Goal: Information Seeking & Learning: Learn about a topic

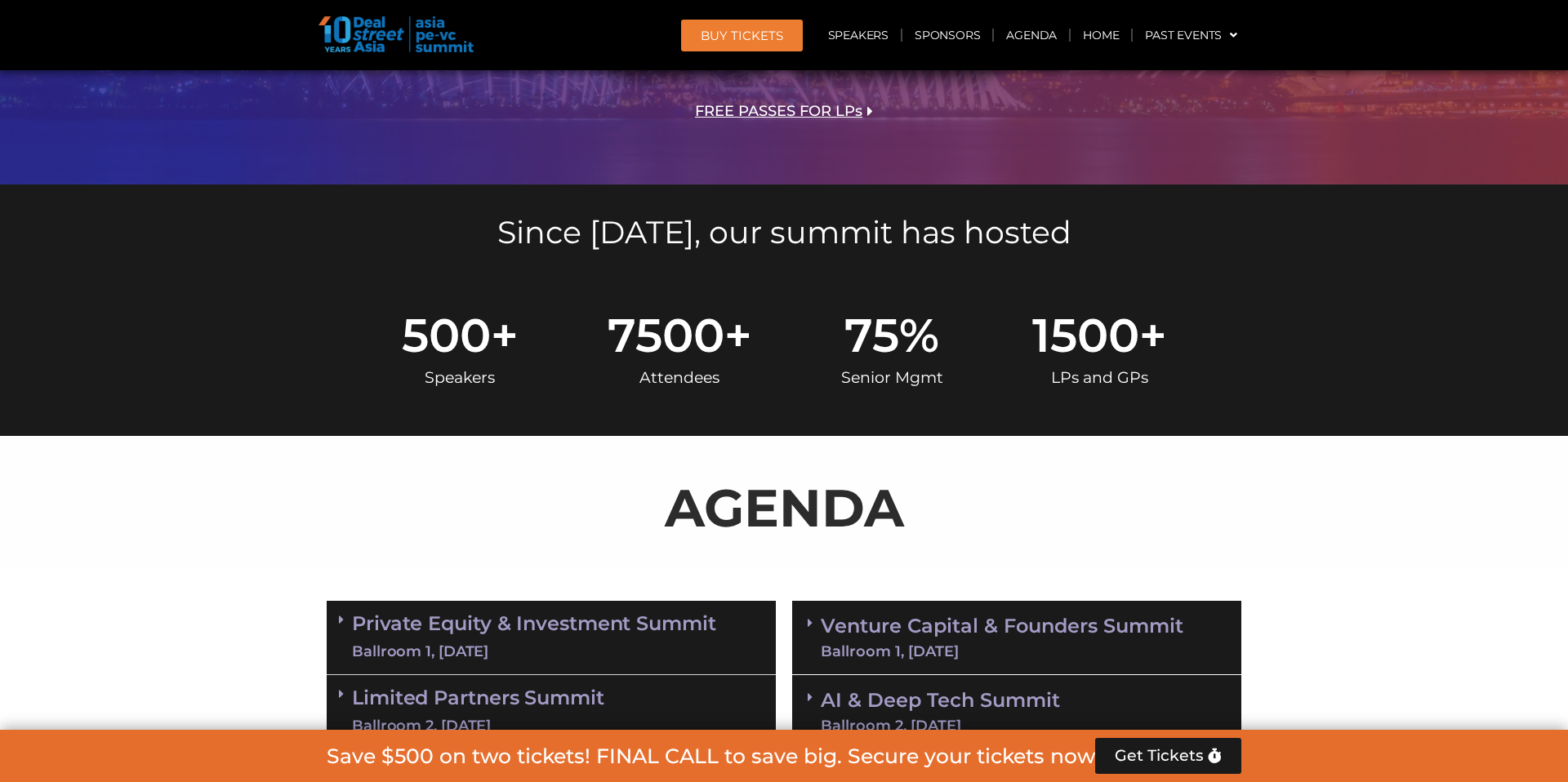
scroll to position [600, 0]
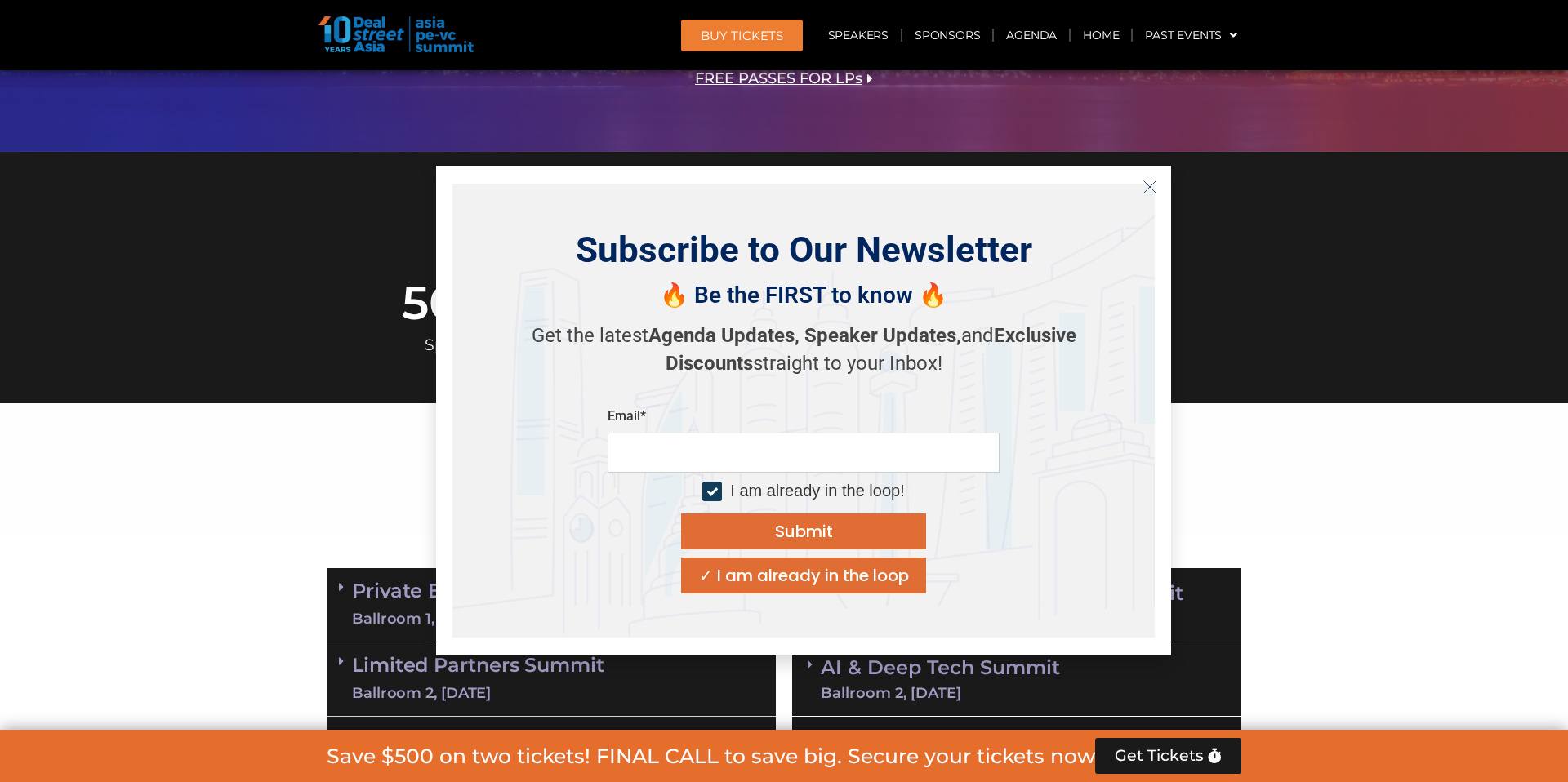
click at [1153, 184] on icon "Close" at bounding box center [1149, 187] width 14 height 14
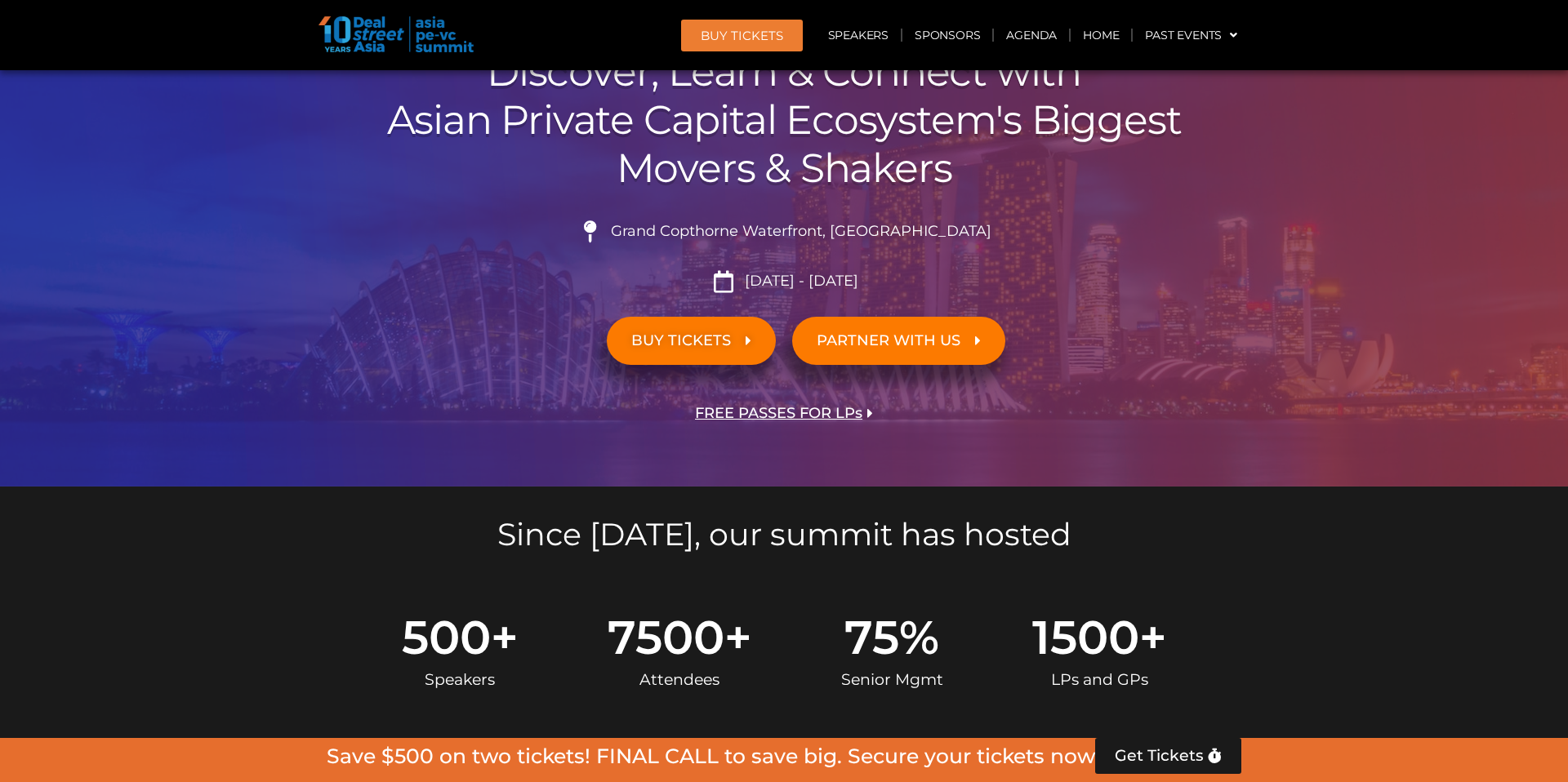
scroll to position [0, 0]
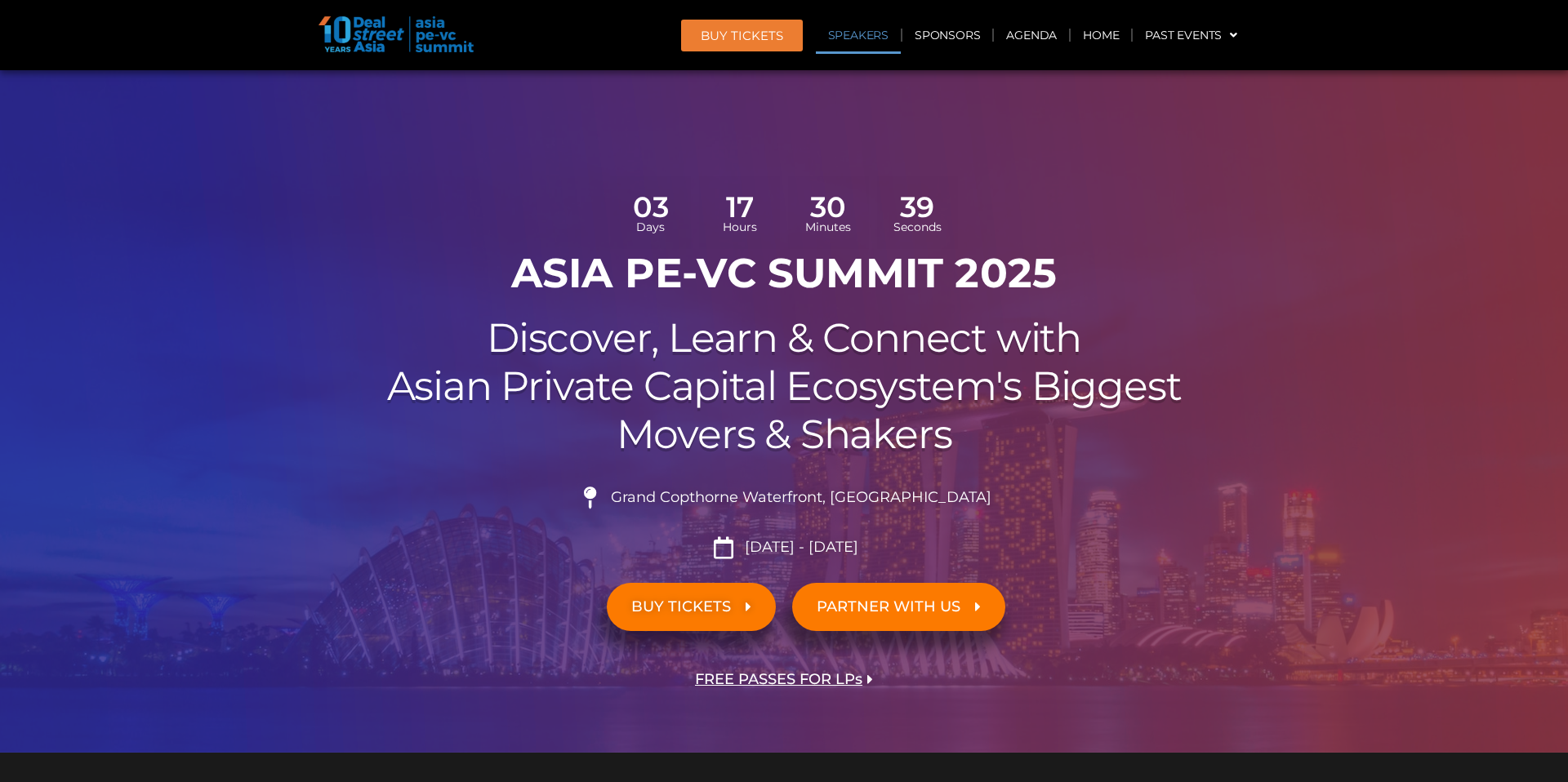
click at [872, 36] on link "Speakers" at bounding box center [858, 35] width 85 height 38
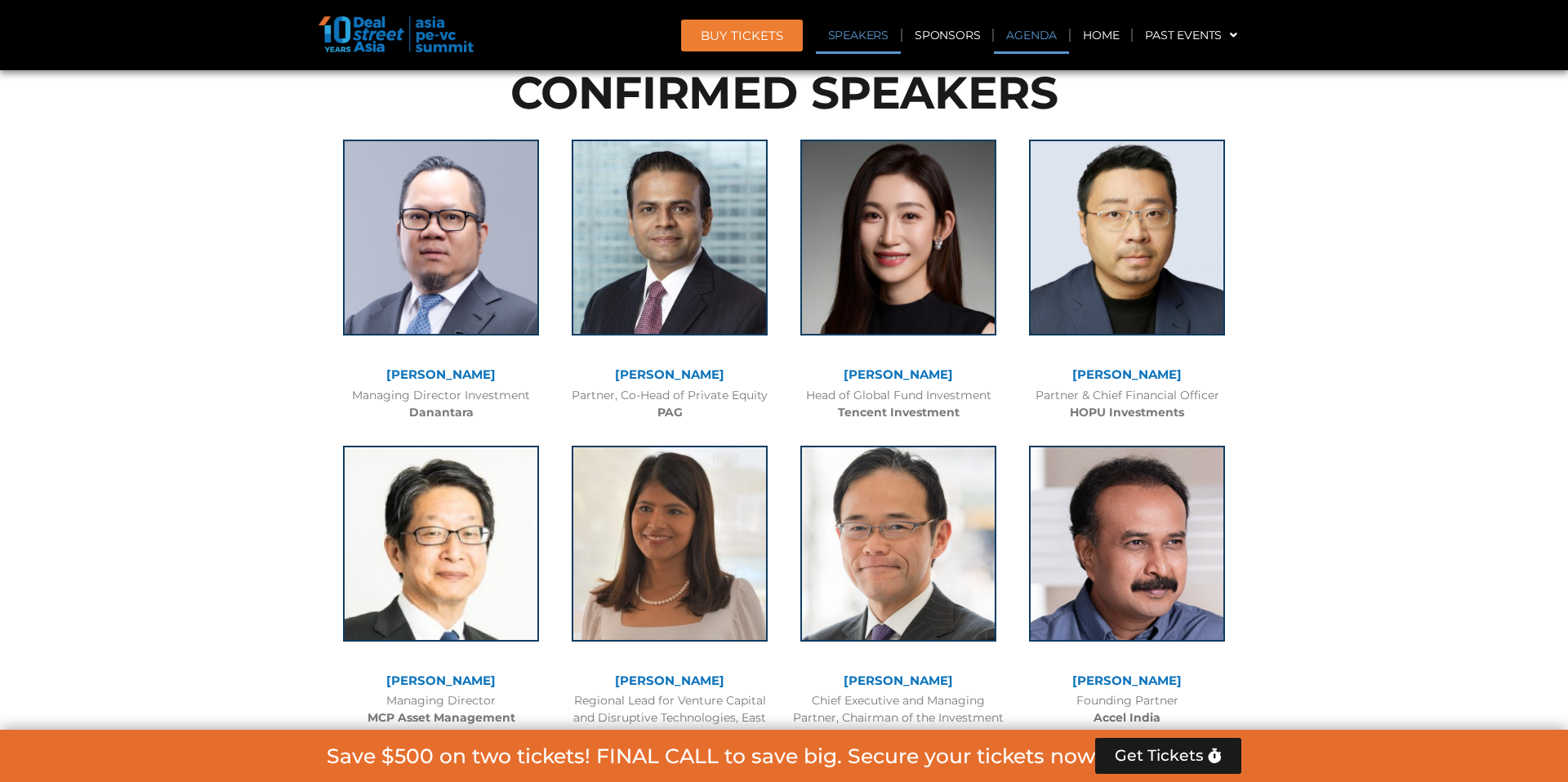
click at [1027, 43] on link "Agenda" at bounding box center [1031, 35] width 76 height 38
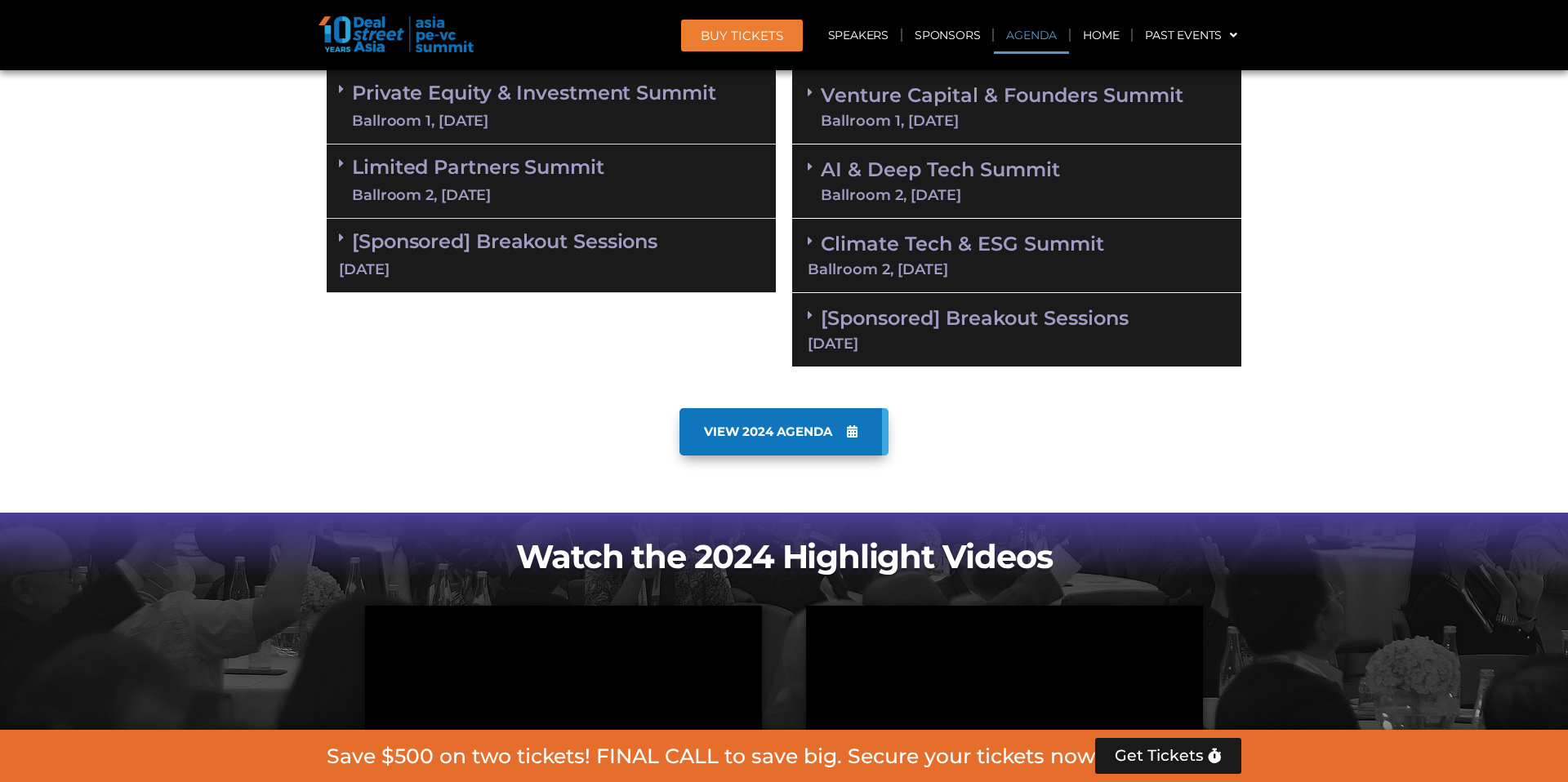
scroll to position [942, 0]
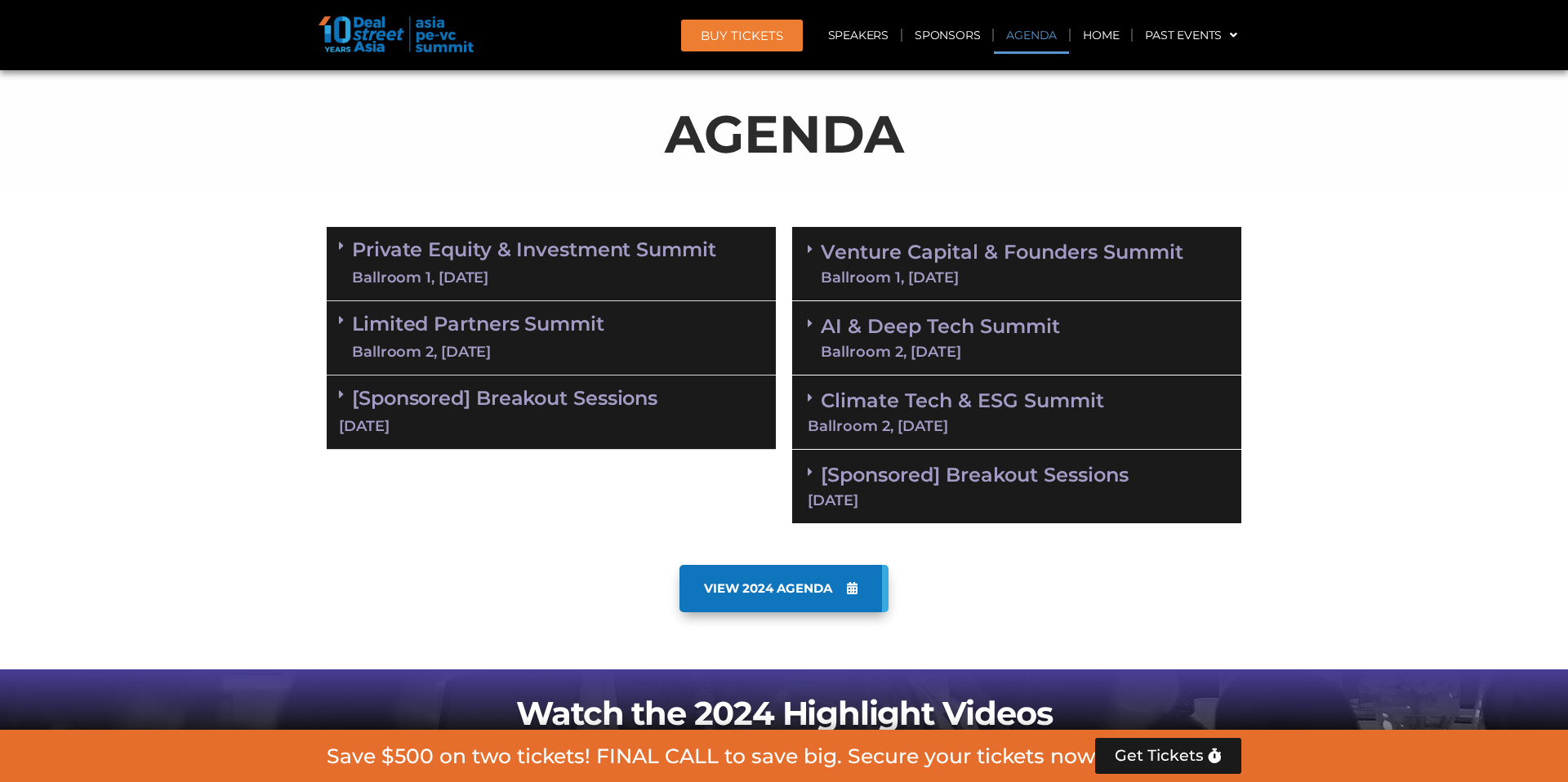
click at [477, 270] on div "Ballroom 1, [DATE]" at bounding box center [533, 278] width 364 height 21
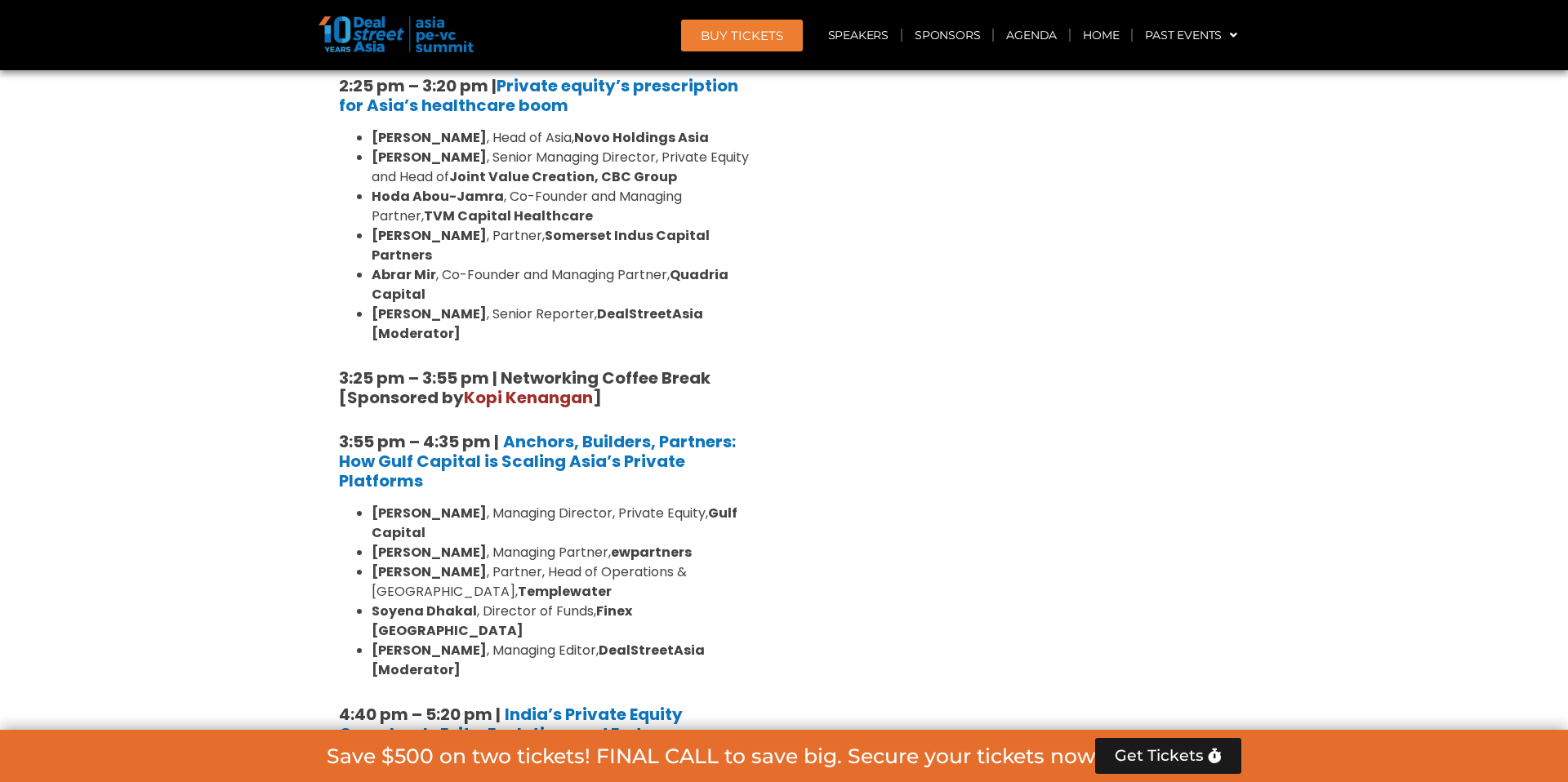
scroll to position [2754, 0]
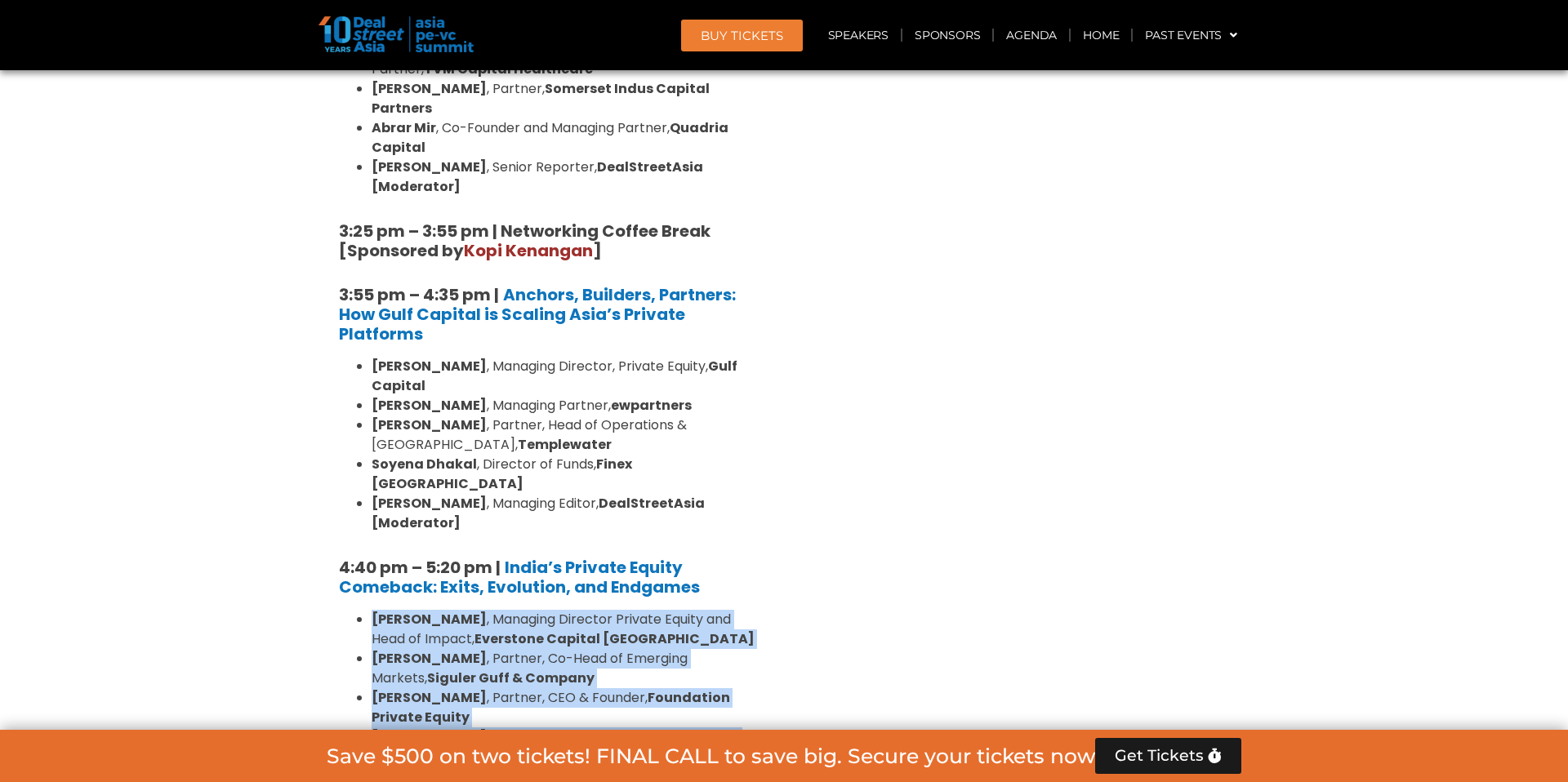
drag, startPoint x: 475, startPoint y: 532, endPoint x: 370, endPoint y: 362, distance: 199.8
click at [370, 609] on ul "[PERSON_NAME] , Managing Director Private Equity and Head of Impact, Everstone …" at bounding box center [551, 707] width 424 height 196
copy ul "[PERSON_NAME] , Managing Director Private Equity and Head of Impact, Everstone …"
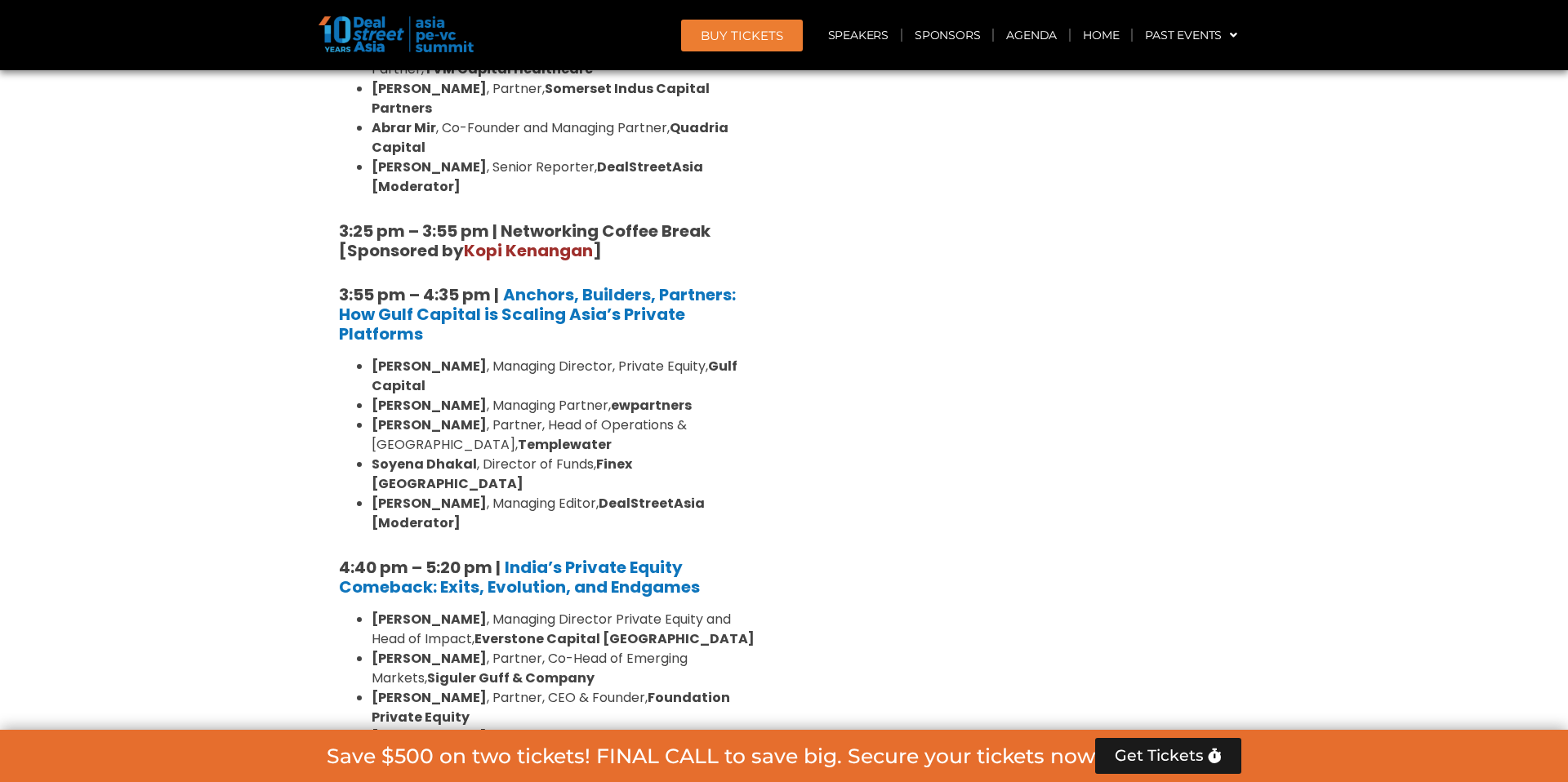
click at [867, 31] on link "Speakers" at bounding box center [858, 35] width 85 height 38
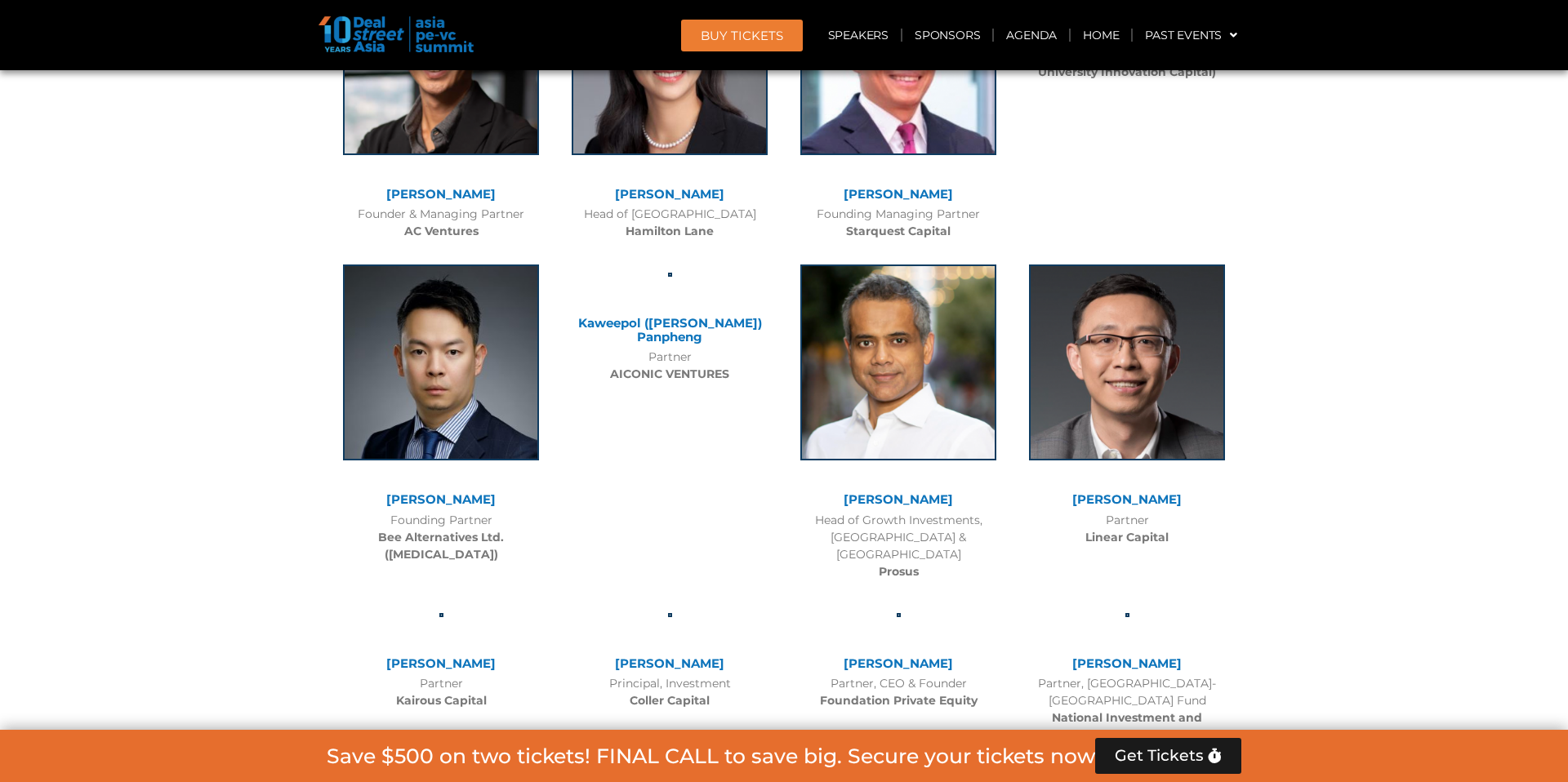
scroll to position [8561, 0]
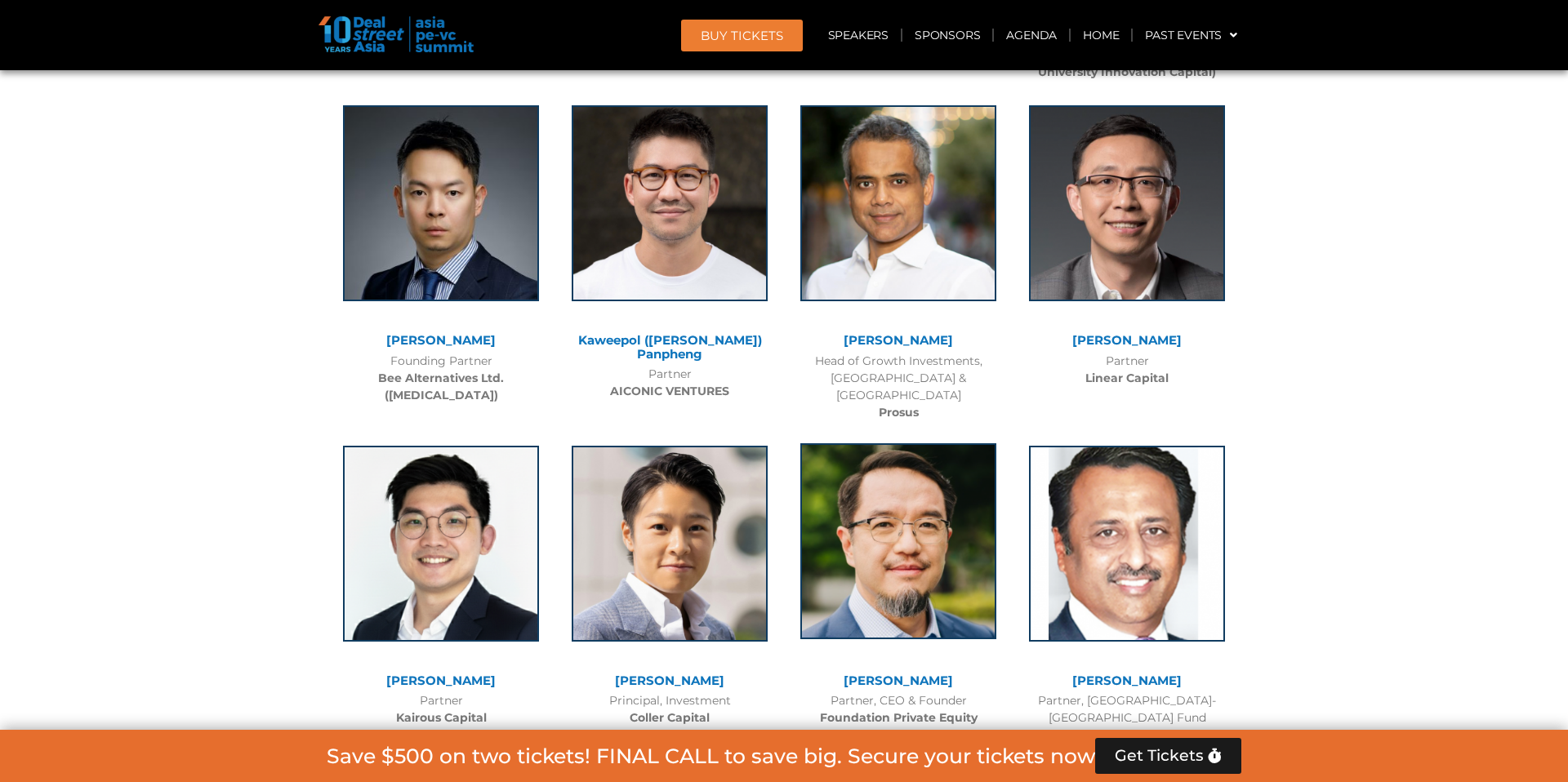
click at [902, 443] on img at bounding box center [898, 541] width 196 height 196
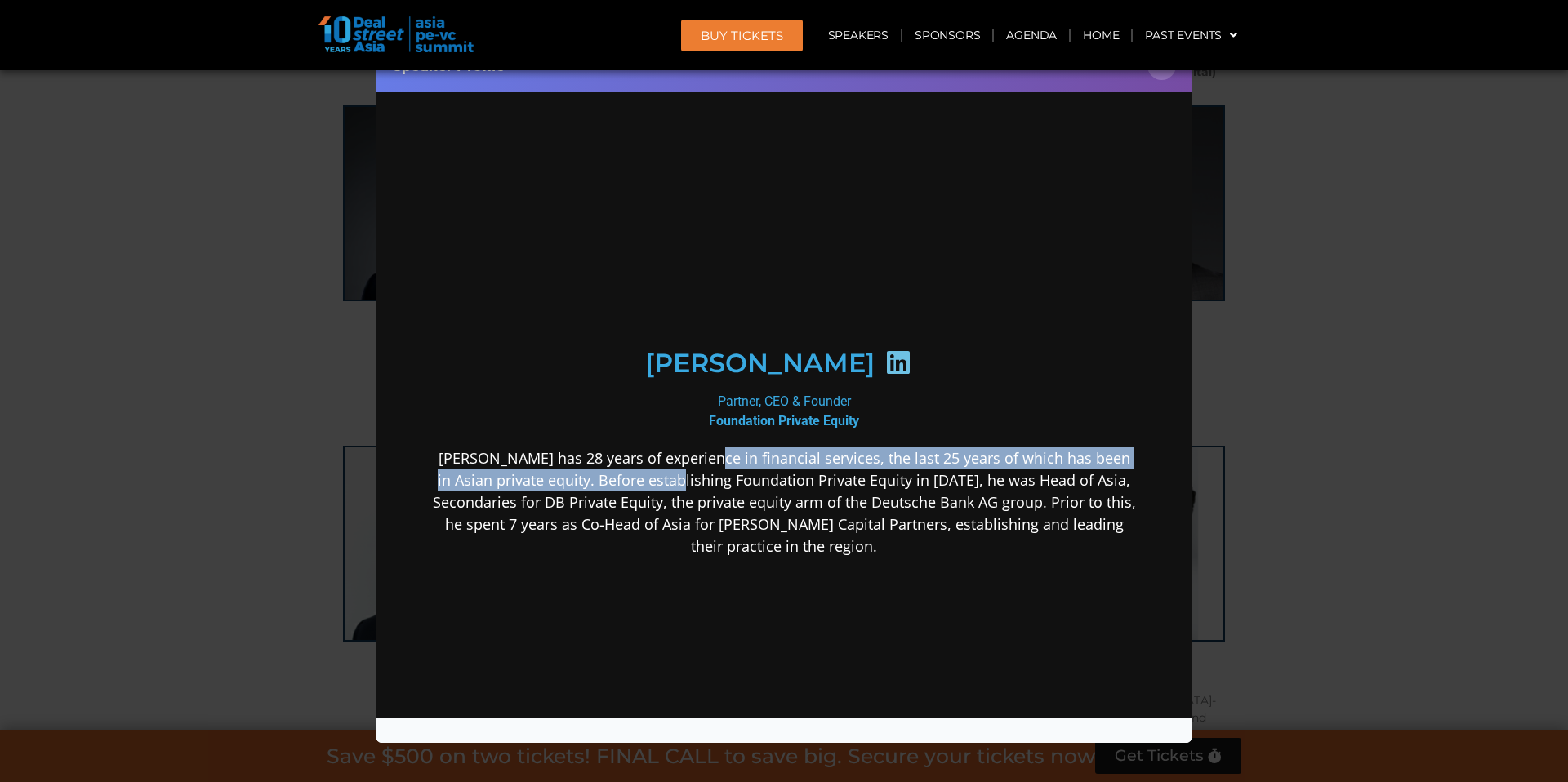
scroll to position [0, 0]
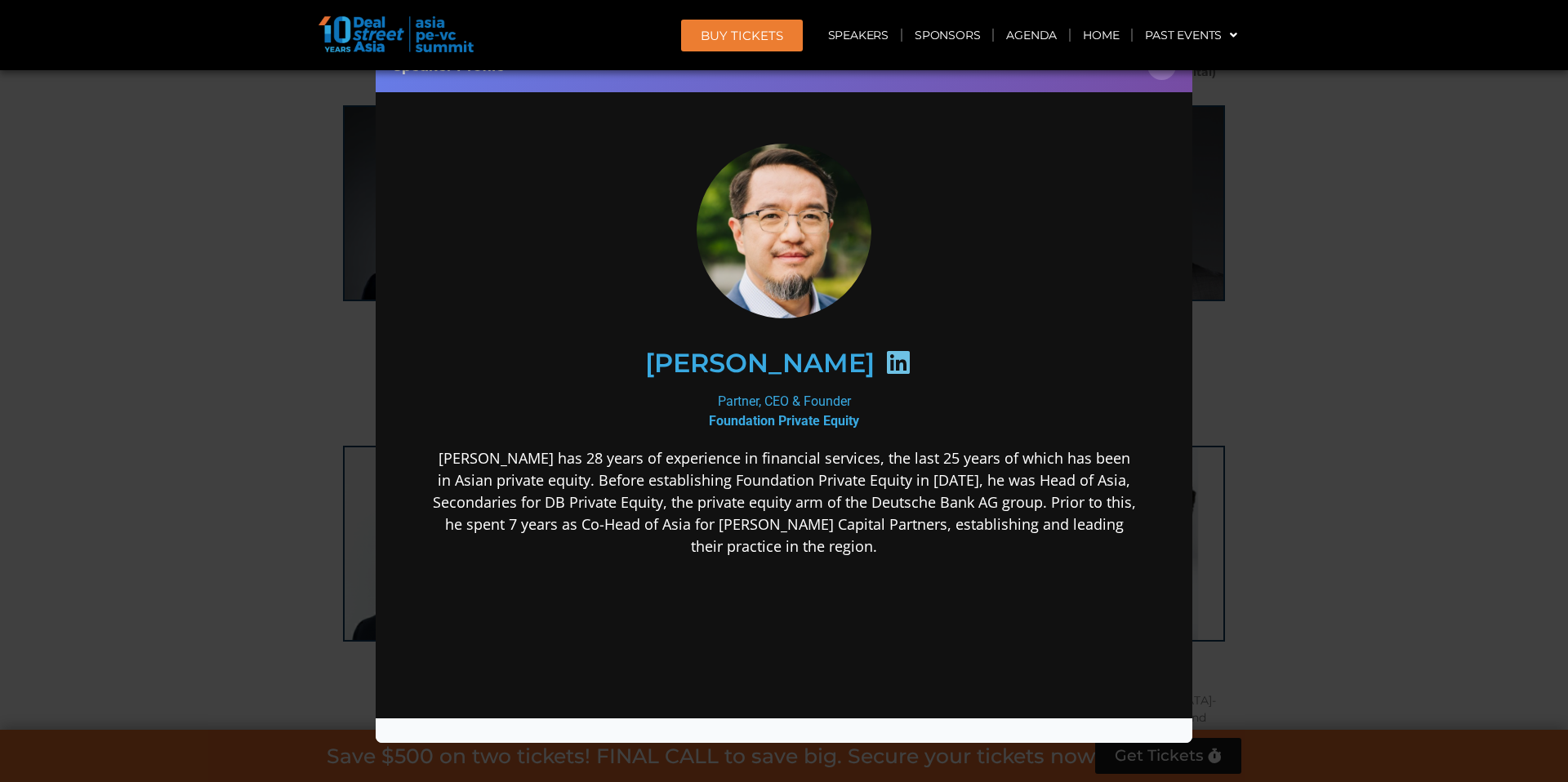
click at [682, 497] on p "[PERSON_NAME] has 28 years of experience in financial services, the last 25 yea…" at bounding box center [783, 502] width 706 height 111
click at [690, 501] on p "[PERSON_NAME] has 28 years of experience in financial services, the last 25 yea…" at bounding box center [783, 502] width 706 height 111
drag, startPoint x: 690, startPoint y: 501, endPoint x: 787, endPoint y: 504, distance: 97.0
click at [787, 504] on p "[PERSON_NAME] has 28 years of experience in financial services, the last 25 yea…" at bounding box center [783, 502] width 706 height 111
click at [828, 482] on p "[PERSON_NAME] has 28 years of experience in financial services, the last 25 yea…" at bounding box center [783, 502] width 706 height 111
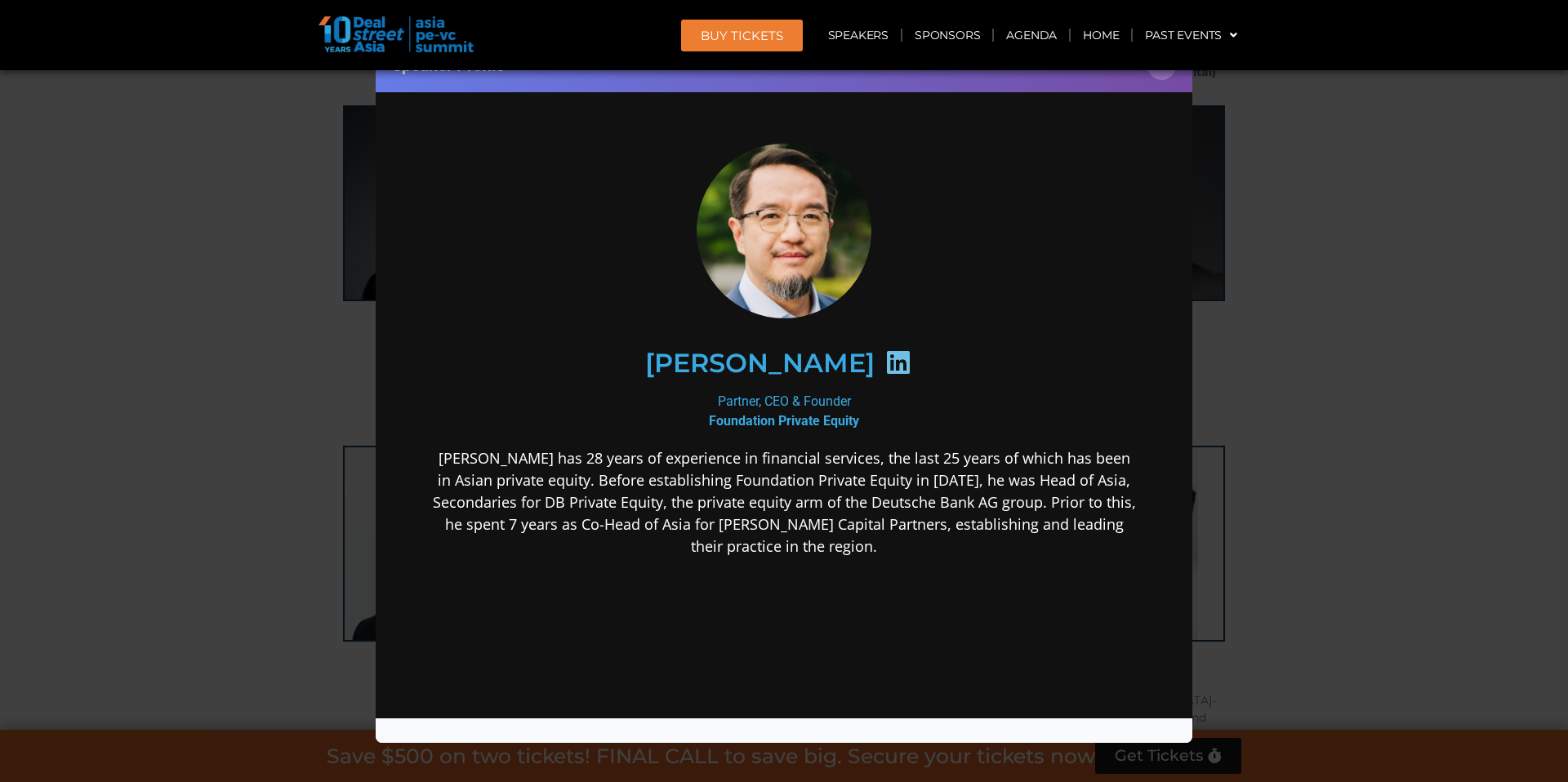
click at [1315, 342] on div "Speaker Profile ×" at bounding box center [784, 391] width 1568 height 782
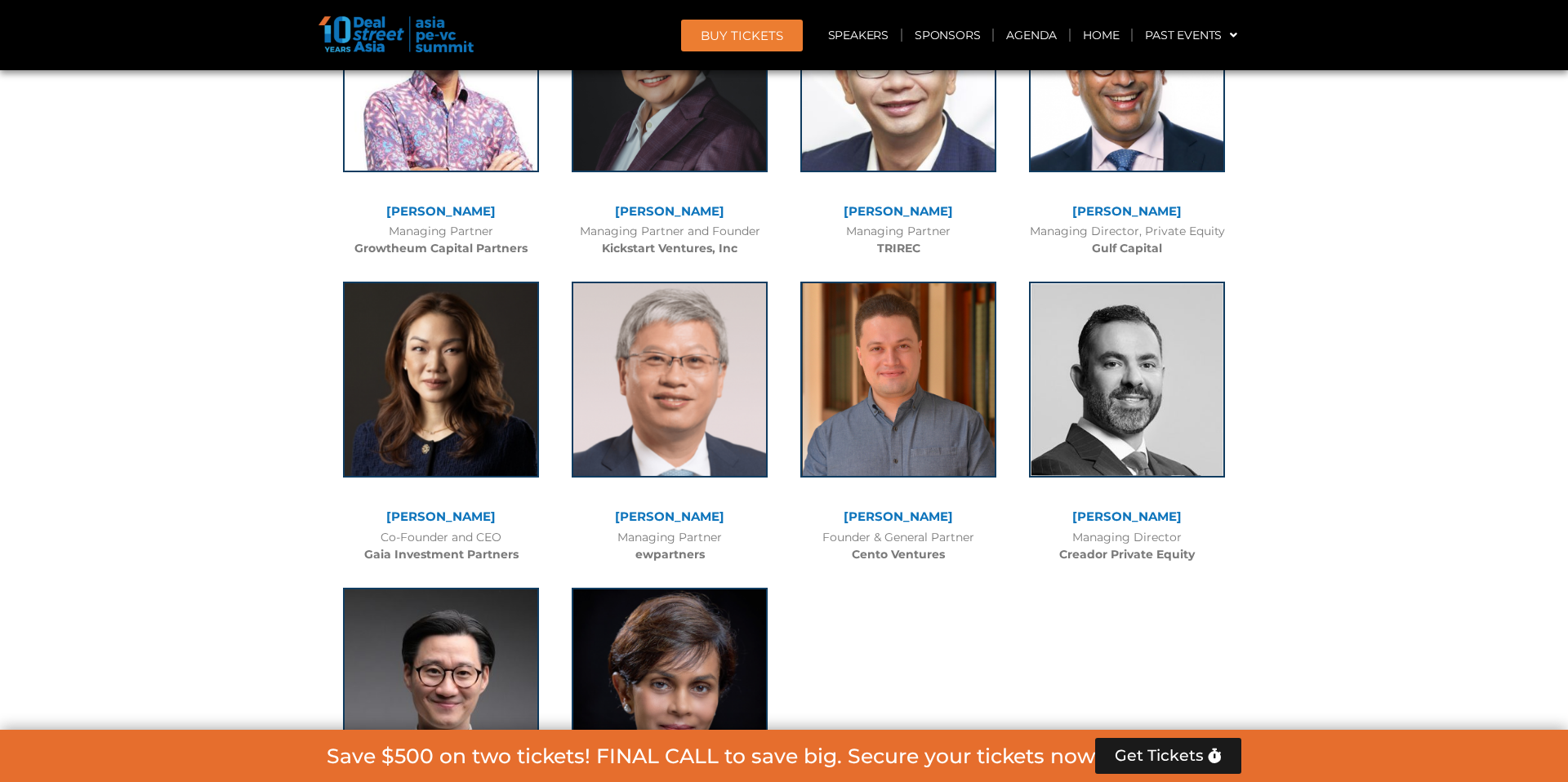
scroll to position [7036, 0]
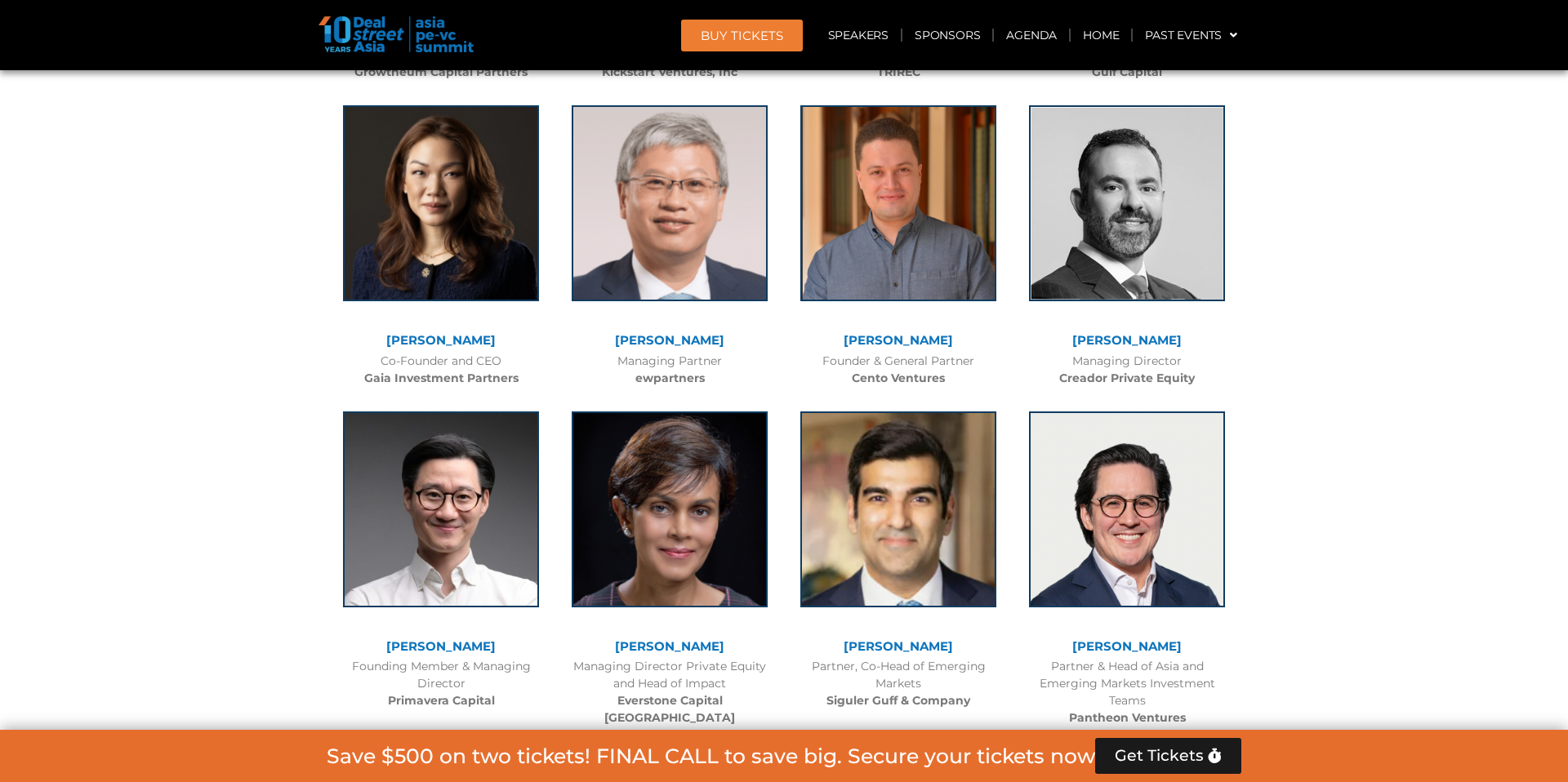
click at [914, 404] on div at bounding box center [898, 521] width 212 height 236
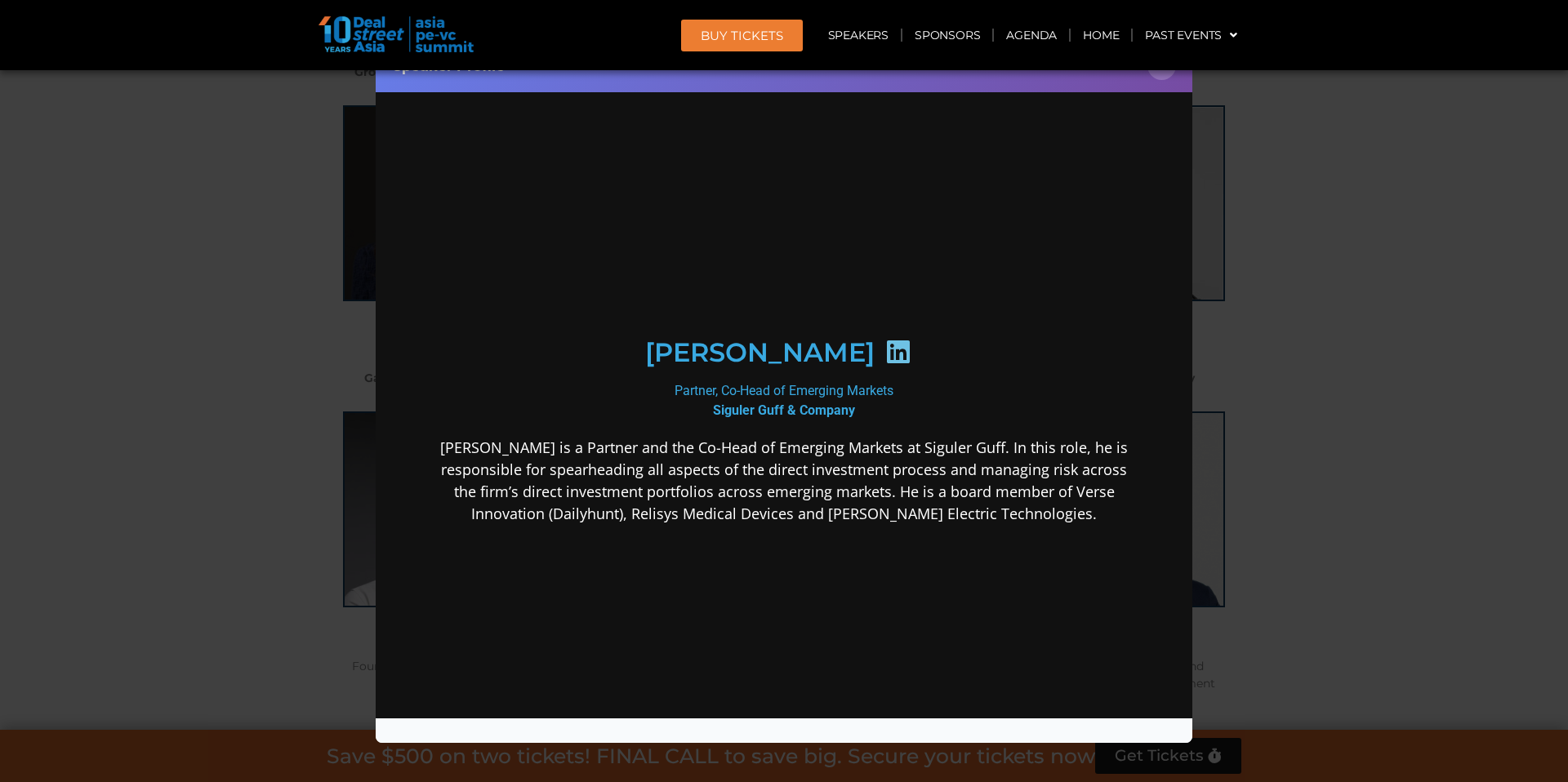
scroll to position [0, 0]
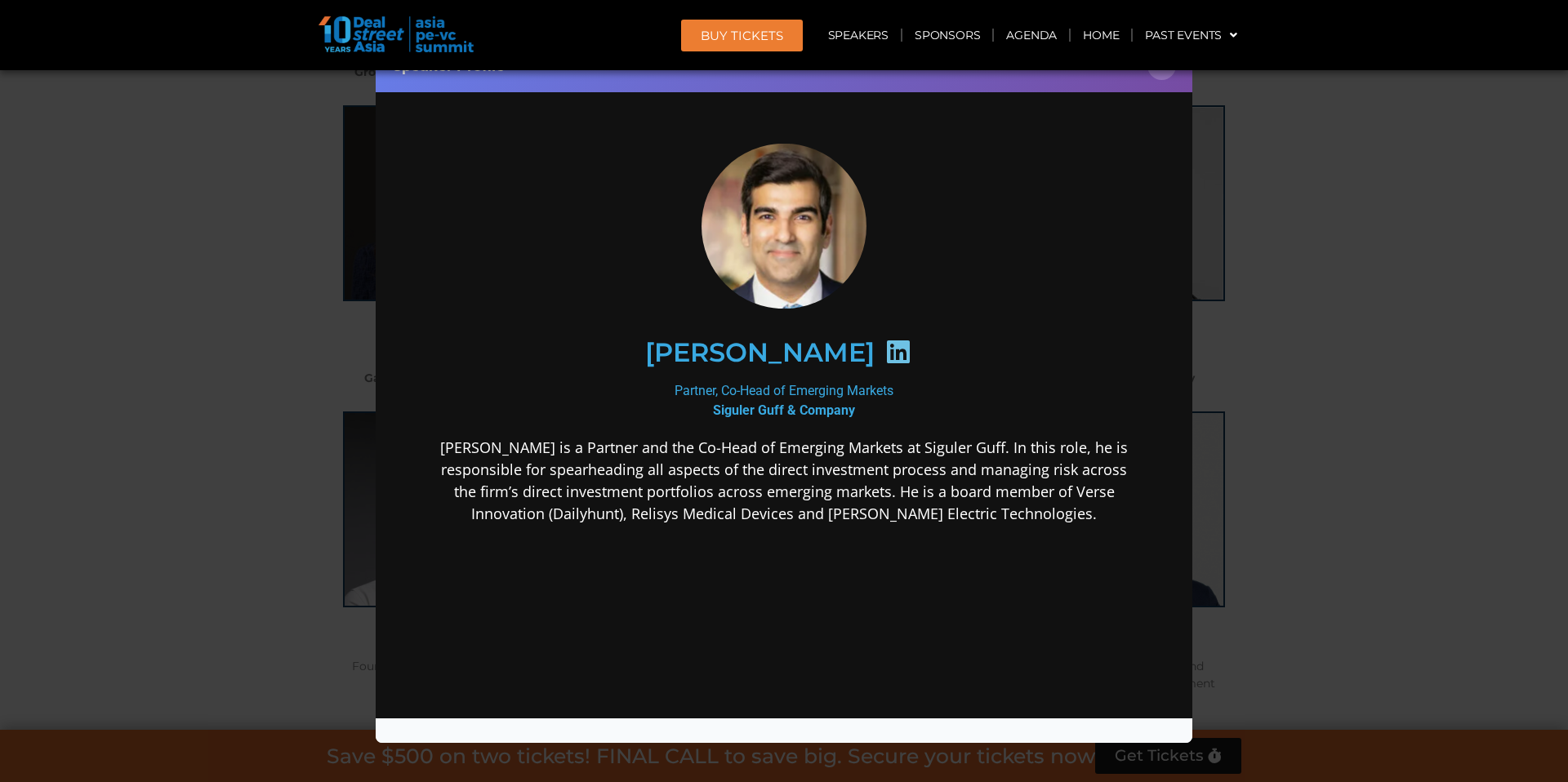
drag, startPoint x: 778, startPoint y: 448, endPoint x: 779, endPoint y: 478, distance: 30.0
click at [779, 478] on p "[PERSON_NAME] is a Partner and the Co-Head of Emerging Markets at Siguler Guff.…" at bounding box center [783, 480] width 706 height 88
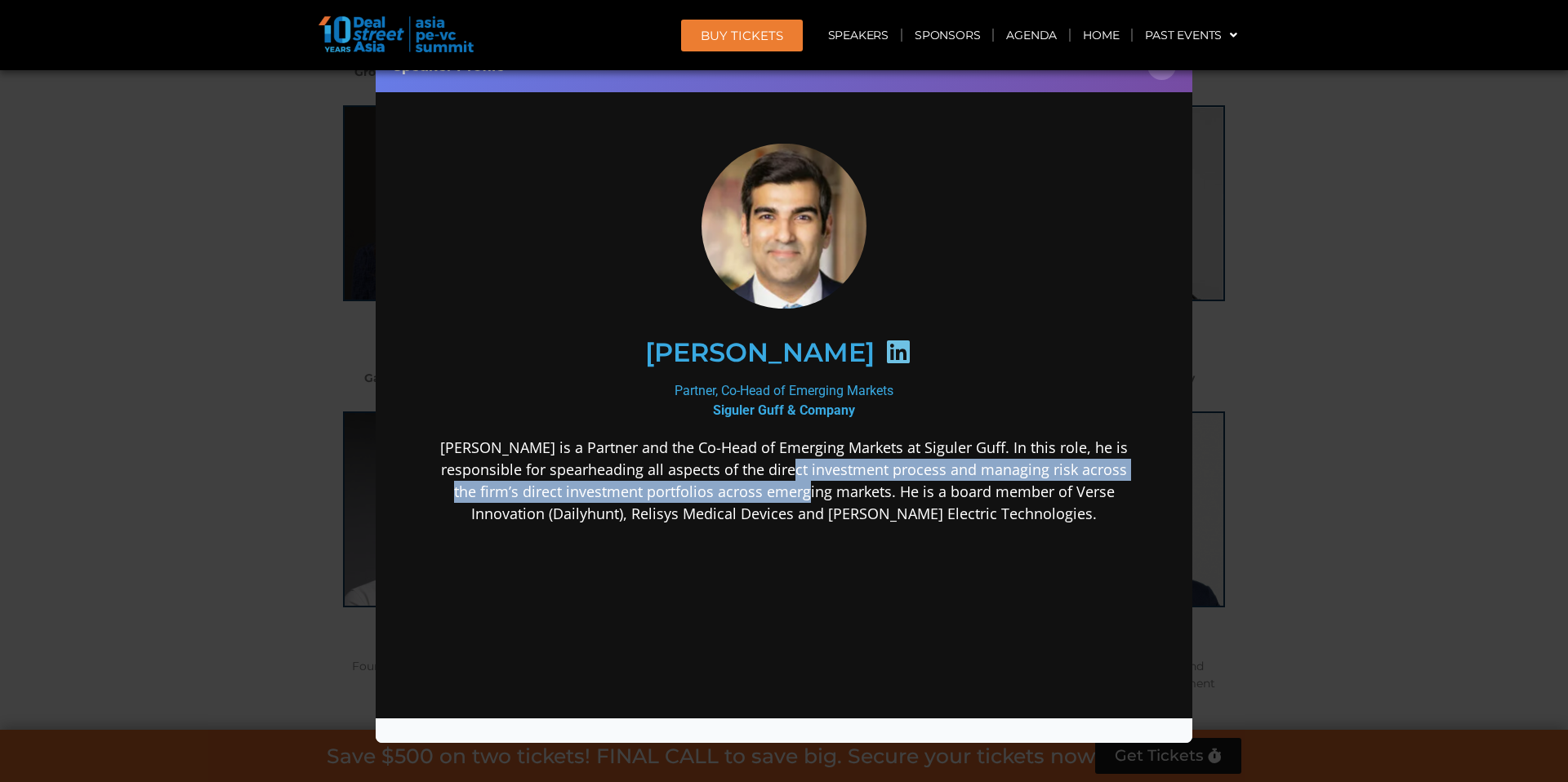
drag, startPoint x: 770, startPoint y: 469, endPoint x: 769, endPoint y: 484, distance: 15.0
click at [769, 484] on p "[PERSON_NAME] is a Partner and the Co-Head of Emerging Markets at Siguler Guff.…" at bounding box center [783, 480] width 706 height 88
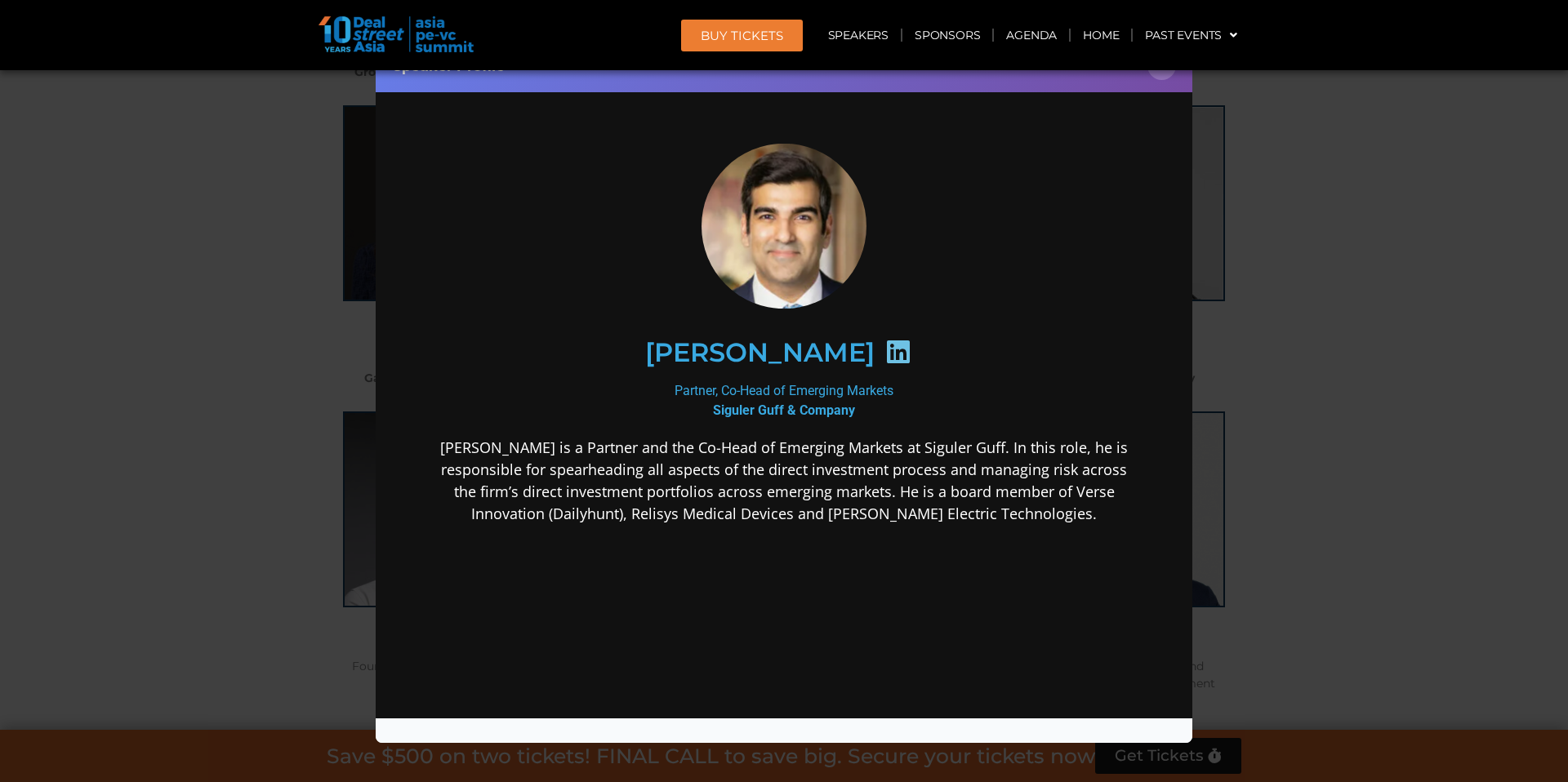
click at [895, 501] on p "[PERSON_NAME] is a Partner and the Co-Head of Emerging Markets at Siguler Guff.…" at bounding box center [783, 480] width 706 height 88
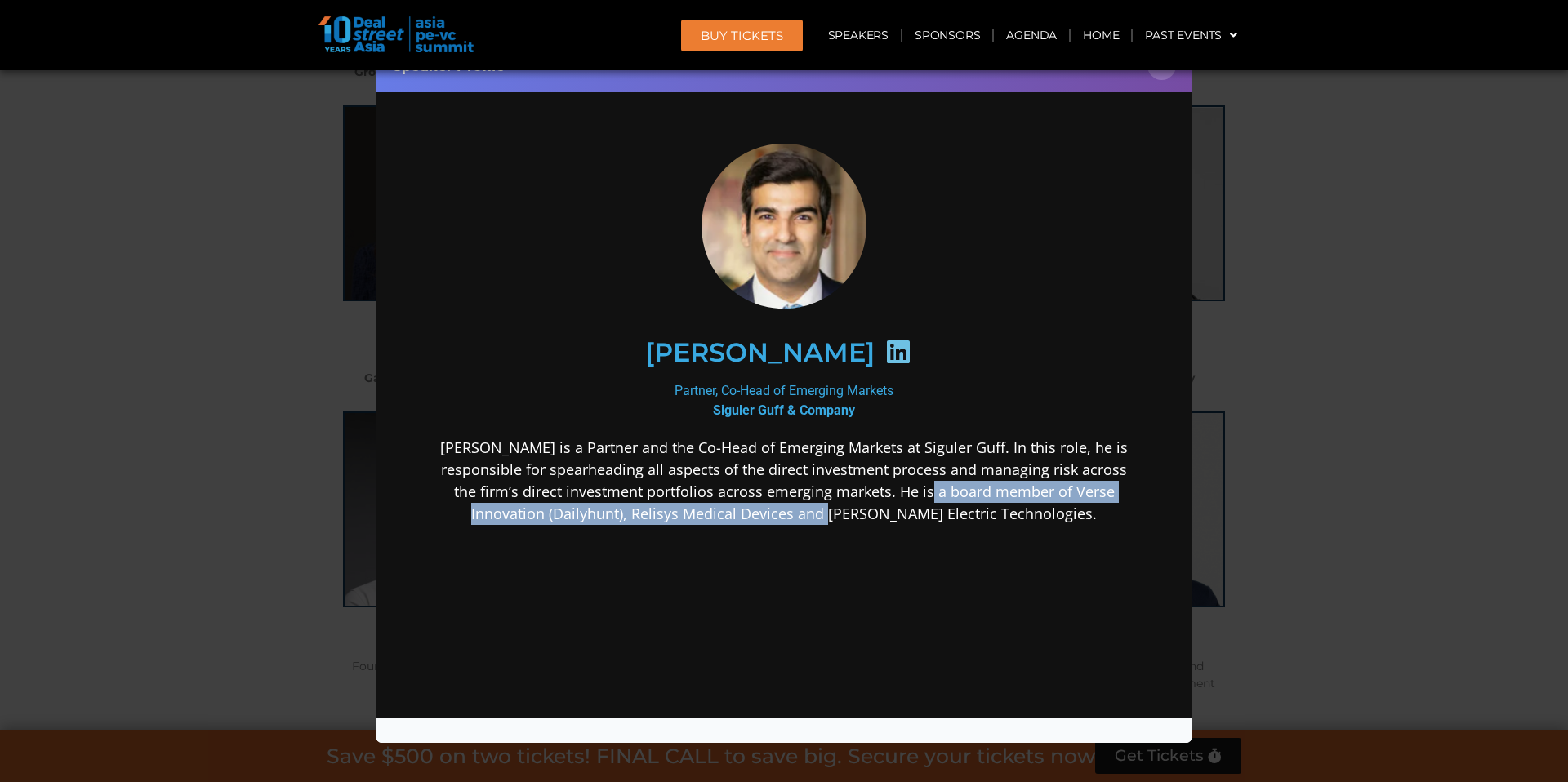
drag, startPoint x: 899, startPoint y: 491, endPoint x: 832, endPoint y: 515, distance: 71.2
click at [832, 515] on p "[PERSON_NAME] is a Partner and the Co-Head of Emerging Markets at Siguler Guff.…" at bounding box center [783, 480] width 706 height 88
copy p "He is a board member of Verse Innovation (Dailyhunt), Relisys Medical Devices"
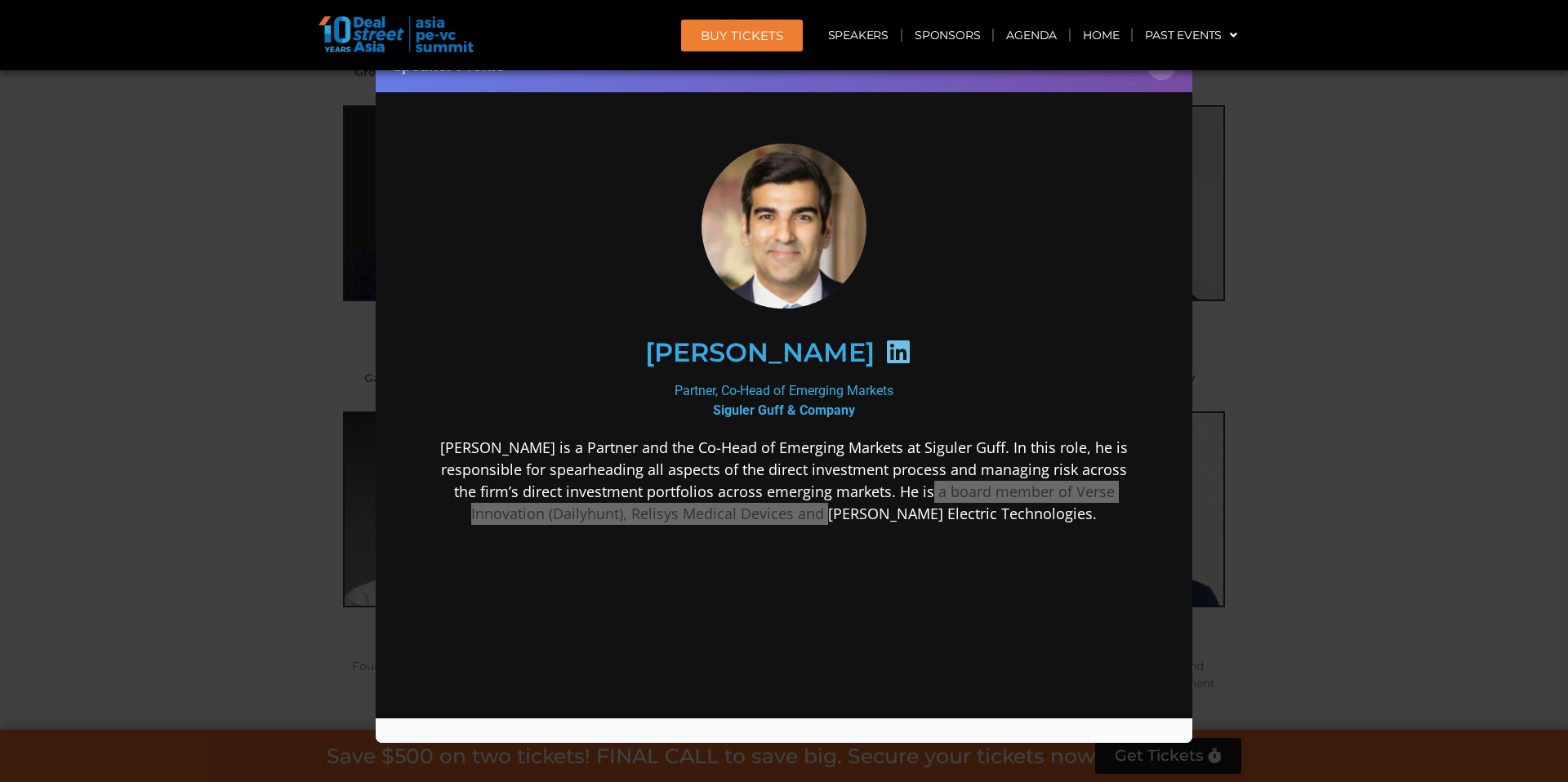
click at [1407, 298] on div "Speaker Profile ×" at bounding box center [784, 391] width 1568 height 782
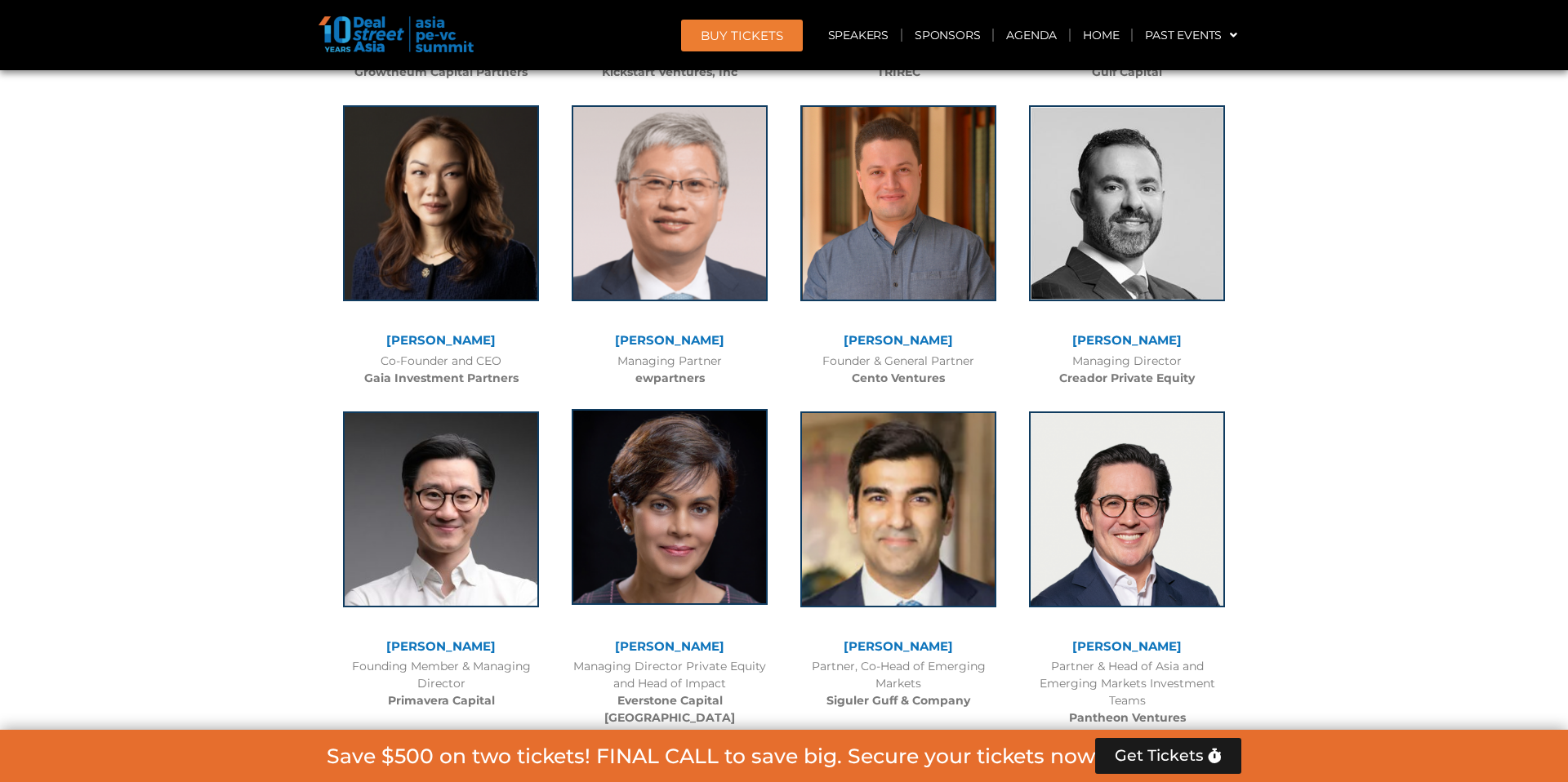
click at [715, 409] on img at bounding box center [670, 507] width 196 height 196
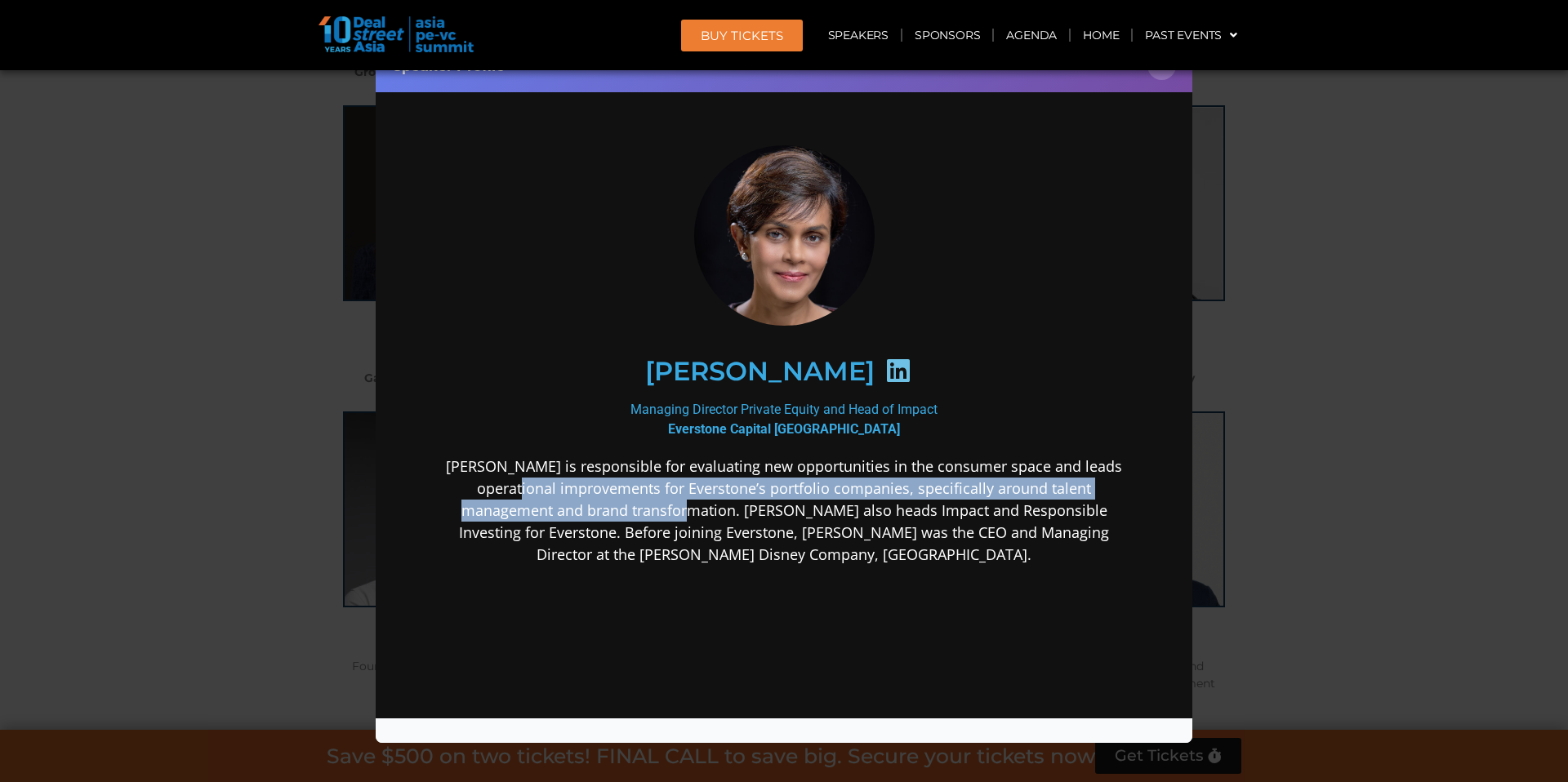
drag, startPoint x: 443, startPoint y: 487, endPoint x: 552, endPoint y: 510, distance: 111.4
click at [552, 510] on p "[PERSON_NAME] is responsible for evaluating new opportunities in the consumer s…" at bounding box center [783, 510] width 706 height 111
copy p "improvements for Everstone’s portfolio companies, specifically around talent ma…"
click at [747, 494] on p "[PERSON_NAME] is responsible for evaluating new opportunities in the consumer s…" at bounding box center [783, 510] width 706 height 111
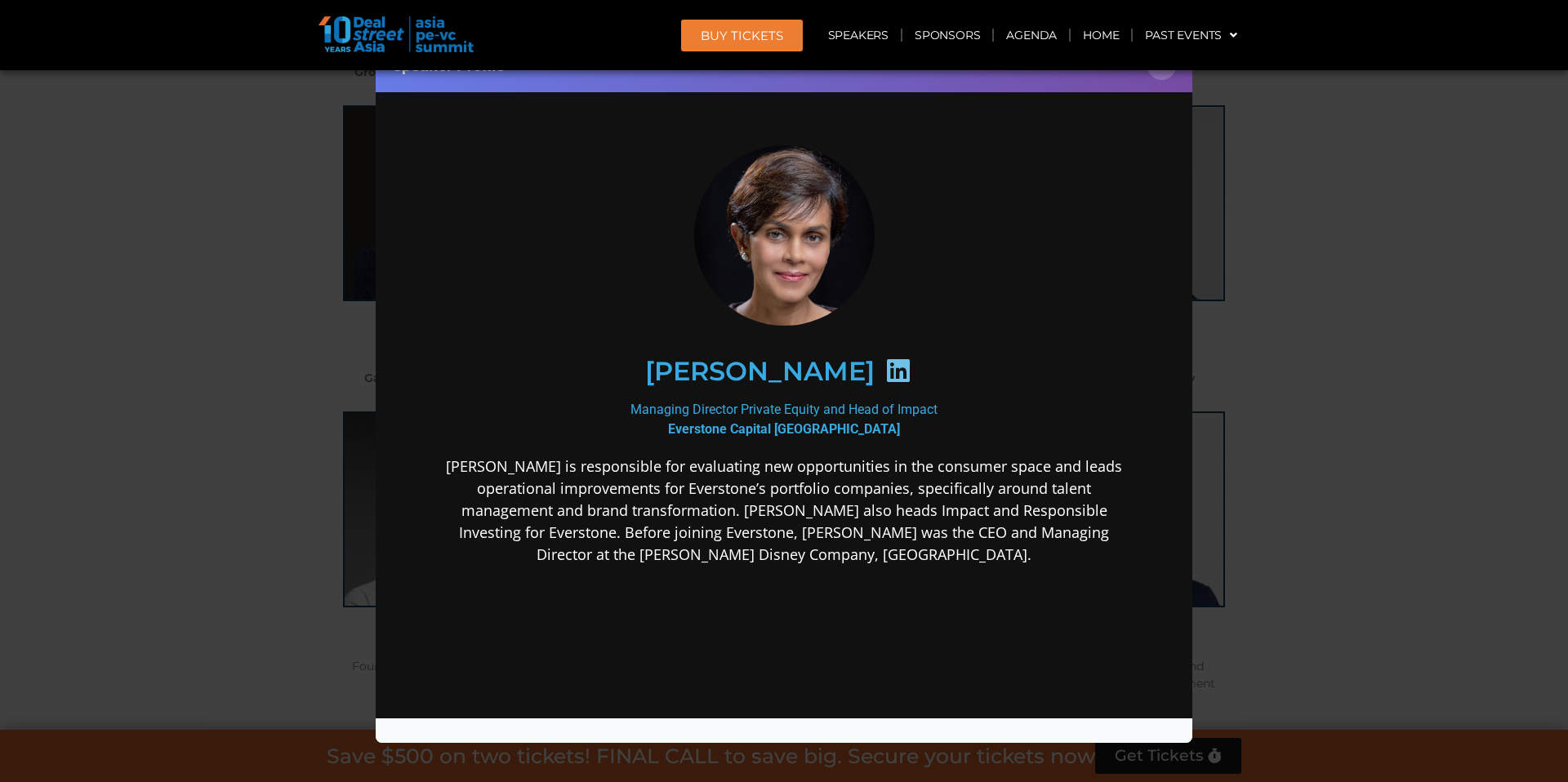
drag, startPoint x: 614, startPoint y: 460, endPoint x: 799, endPoint y: 465, distance: 185.1
click at [799, 465] on p "[PERSON_NAME] is responsible for evaluating new opportunities in the consumer s…" at bounding box center [783, 510] width 706 height 111
drag, startPoint x: 619, startPoint y: 462, endPoint x: 817, endPoint y: 463, distance: 198.0
click at [817, 463] on p "[PERSON_NAME] is responsible for evaluating new opportunities in the consumer s…" at bounding box center [783, 510] width 706 height 111
copy p "evaluating new opportunities"
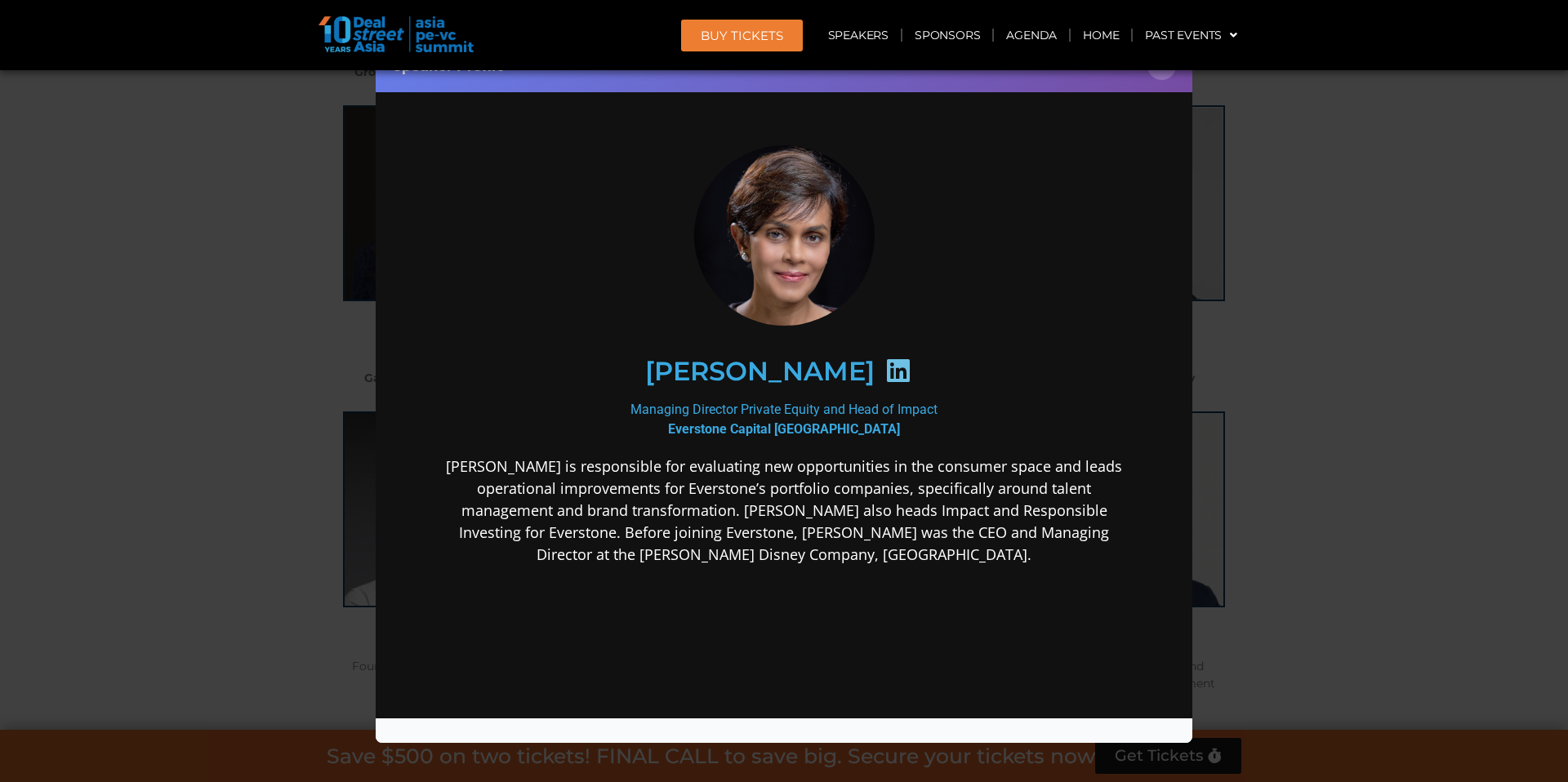
click at [785, 478] on p "[PERSON_NAME] is responsible for evaluating new opportunities in the consumer s…" at bounding box center [783, 510] width 706 height 111
drag, startPoint x: 976, startPoint y: 466, endPoint x: 616, endPoint y: 463, distance: 360.0
click at [616, 463] on p "[PERSON_NAME] is responsible for evaluating new opportunities in the consumer s…" at bounding box center [783, 510] width 706 height 111
copy p "evaluating new opportunities in the consumer space"
click at [668, 493] on p "[PERSON_NAME] is responsible for evaluating new opportunities in the consumer s…" at bounding box center [783, 510] width 706 height 111
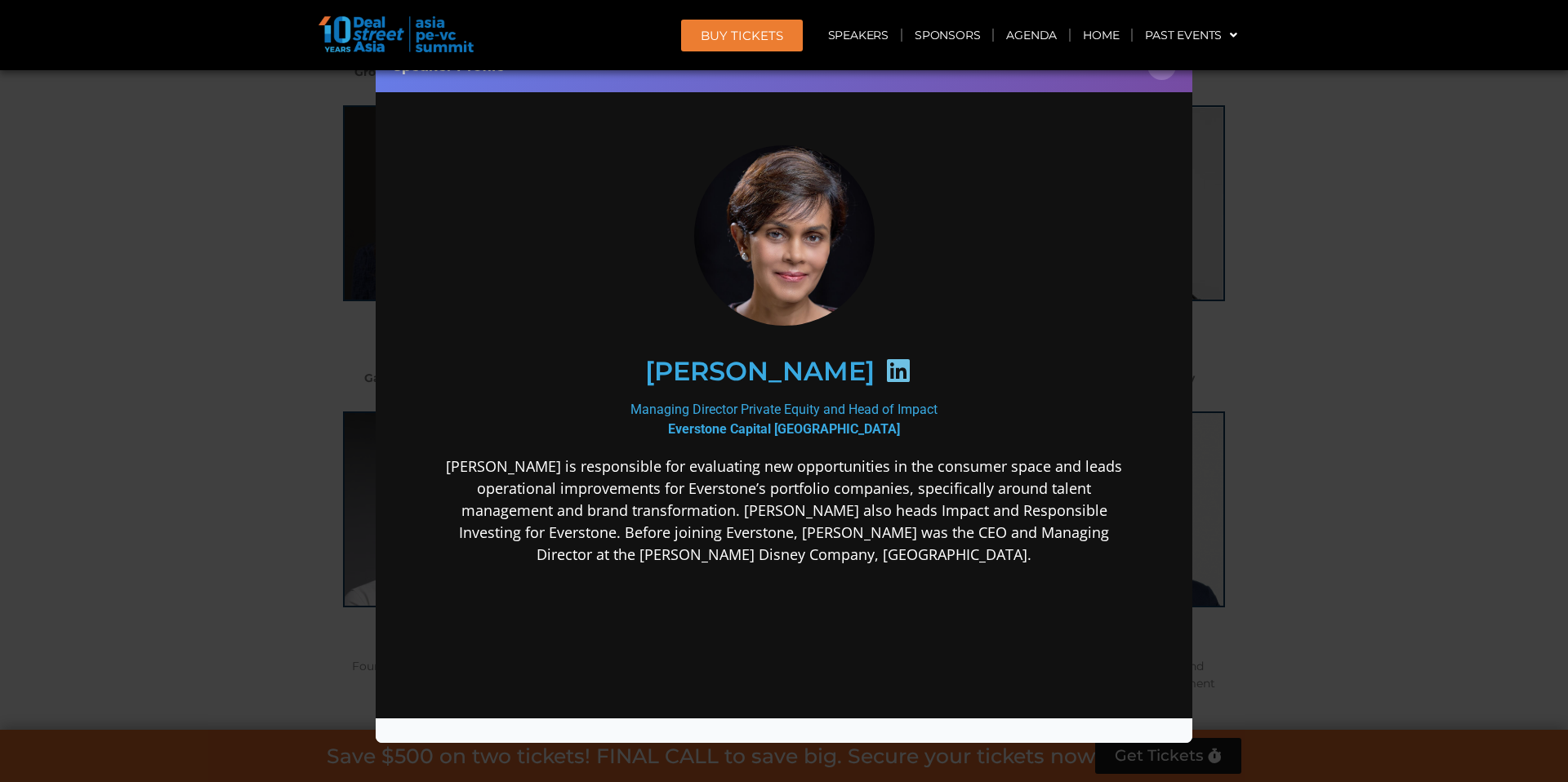
click at [885, 379] on icon at bounding box center [897, 369] width 26 height 26
